Goal: Entertainment & Leisure: Consume media (video, audio)

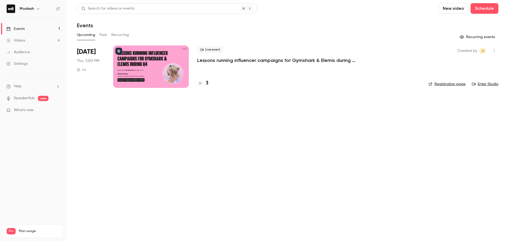
click at [24, 44] on link "Videos 6" at bounding box center [33, 41] width 66 height 12
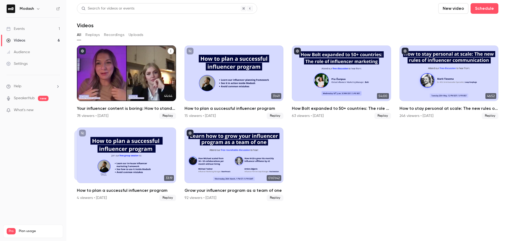
click at [127, 70] on div "Your influencer content is boring: How to stand out this Black Friday" at bounding box center [126, 74] width 99 height 56
